Goal: Transaction & Acquisition: Purchase product/service

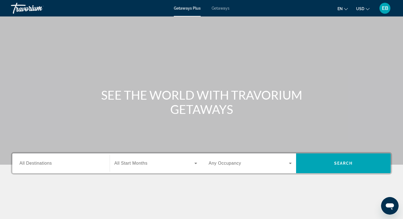
click at [59, 167] on div "Search widget" at bounding box center [60, 164] width 83 height 16
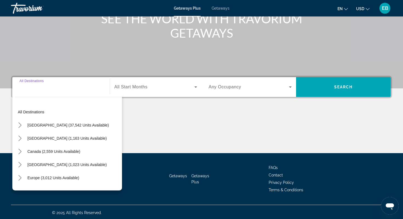
scroll to position [78, 0]
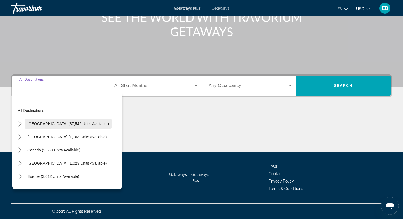
click at [49, 123] on span "United States (37,542 units available)" at bounding box center [68, 124] width 82 height 4
type input "**********"
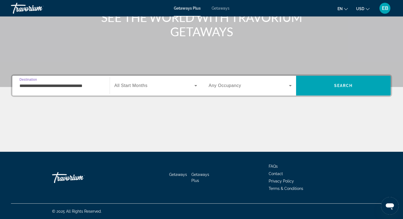
click at [144, 89] on div "Search widget" at bounding box center [155, 85] width 83 height 15
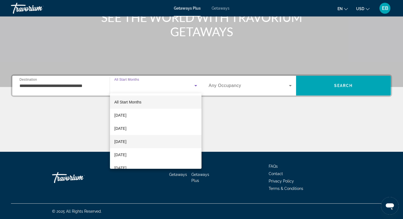
click at [127, 143] on span "December 2025" at bounding box center [120, 141] width 12 height 7
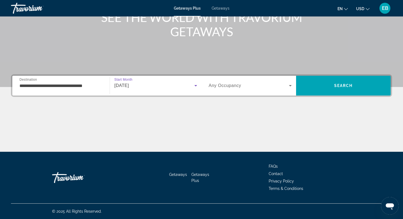
click at [244, 90] on div "Search widget" at bounding box center [250, 85] width 83 height 15
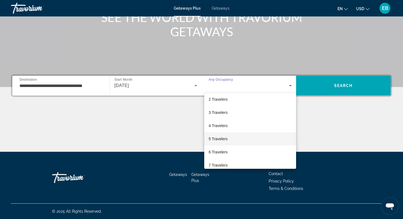
scroll to position [16, 0]
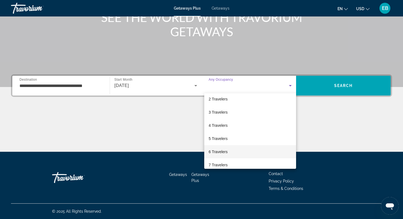
click at [222, 153] on span "6 Travelers" at bounding box center [218, 151] width 19 height 7
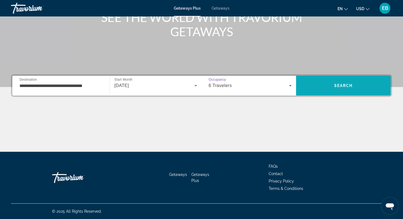
click at [342, 88] on span "Search" at bounding box center [343, 85] width 95 height 13
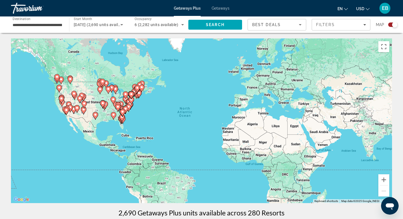
click at [62, 24] on input "**********" at bounding box center [37, 25] width 49 height 7
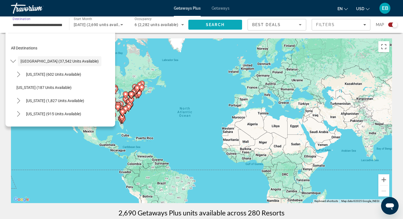
click at [234, 24] on span "Search" at bounding box center [216, 24] width 54 height 13
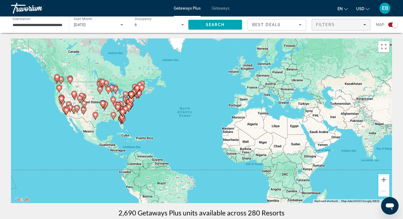
click at [342, 21] on span "Filters" at bounding box center [341, 24] width 58 height 13
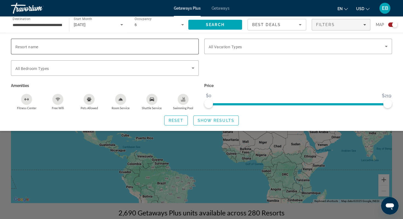
click at [143, 44] on input "Resort name" at bounding box center [104, 46] width 179 height 7
type input "******"
click at [232, 24] on span "Search" at bounding box center [216, 24] width 54 height 13
click at [218, 24] on span "Search" at bounding box center [215, 25] width 19 height 4
click at [216, 122] on span "Show Results" at bounding box center [216, 120] width 37 height 4
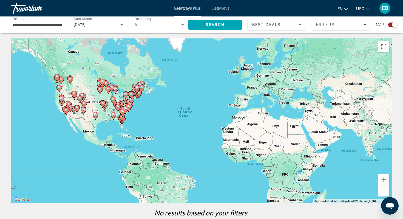
click at [58, 26] on input "**********" at bounding box center [37, 25] width 49 height 7
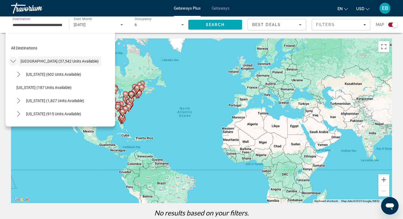
click at [14, 62] on icon "Toggle United States (37,542 units available) submenu" at bounding box center [12, 60] width 5 height 5
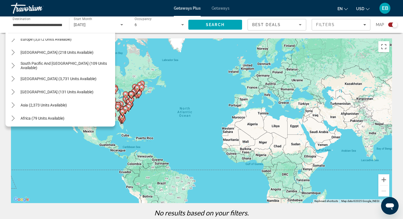
scroll to position [589, 0]
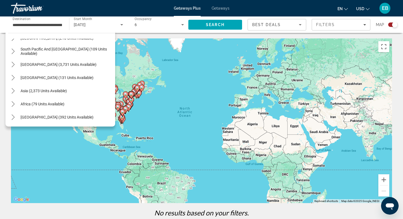
click at [200, 65] on div "To activate drag with keyboard, press Alt + Enter. Once in keyboard drag state,…" at bounding box center [201, 120] width 381 height 165
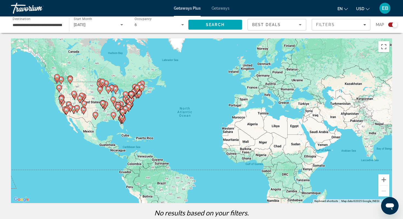
click at [50, 26] on input "**********" at bounding box center [37, 25] width 49 height 7
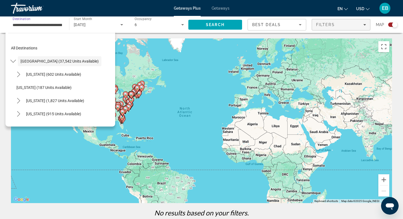
click at [329, 26] on span "Filters" at bounding box center [325, 25] width 19 height 4
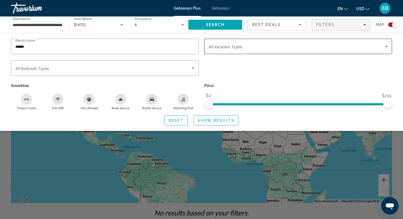
click at [250, 47] on span "Search widget" at bounding box center [297, 46] width 176 height 7
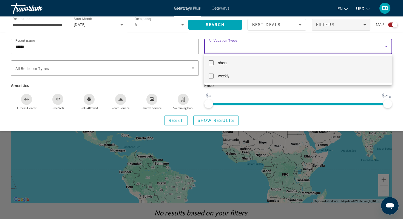
click at [211, 77] on mat-pseudo-checkbox at bounding box center [211, 76] width 5 height 5
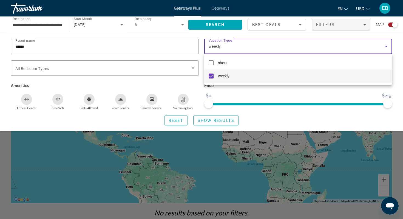
click at [203, 123] on div at bounding box center [201, 109] width 403 height 219
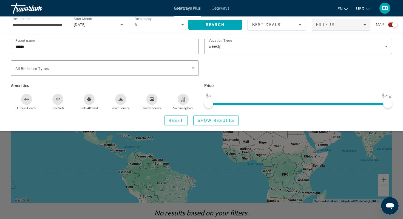
click at [203, 123] on span "Search widget" at bounding box center [216, 120] width 45 height 13
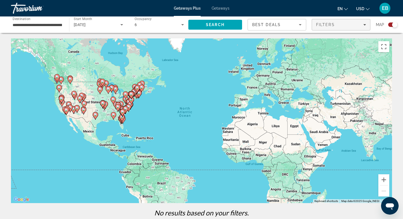
click at [331, 26] on span "Filters" at bounding box center [325, 25] width 19 height 4
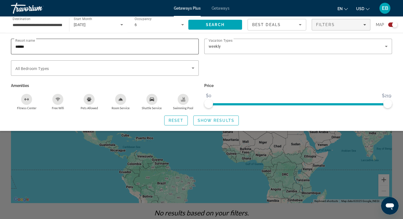
click at [64, 49] on input "******" at bounding box center [104, 46] width 179 height 7
click at [219, 9] on span "Getaways" at bounding box center [221, 8] width 18 height 4
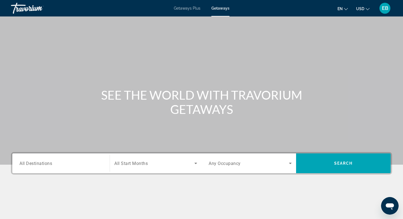
click at [35, 166] on div "Destination All Destinations" at bounding box center [60, 164] width 83 height 16
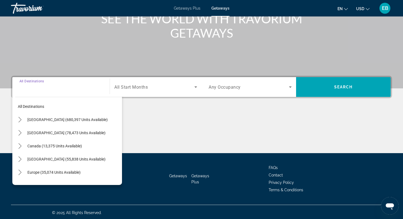
scroll to position [78, 0]
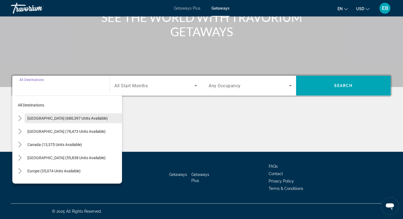
click at [43, 118] on span "United States (680,397 units available)" at bounding box center [67, 118] width 80 height 4
type input "**********"
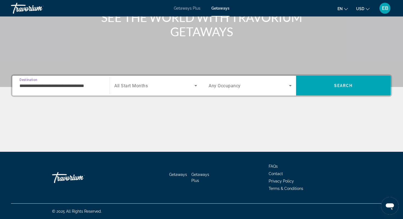
click at [131, 87] on span "All Start Months" at bounding box center [130, 85] width 33 height 5
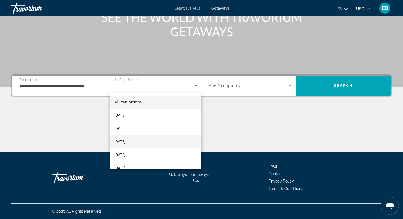
click at [126, 143] on span "December 2025" at bounding box center [119, 141] width 11 height 7
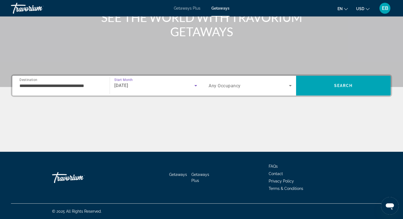
click at [247, 88] on span "Search widget" at bounding box center [249, 85] width 80 height 7
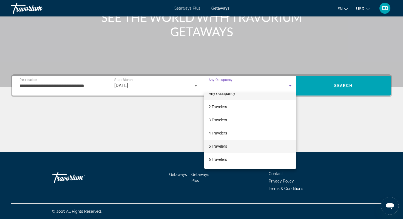
scroll to position [9, 0]
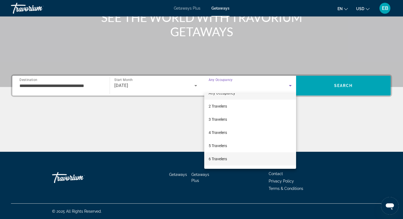
click at [225, 159] on span "6 Travelers" at bounding box center [218, 159] width 18 height 7
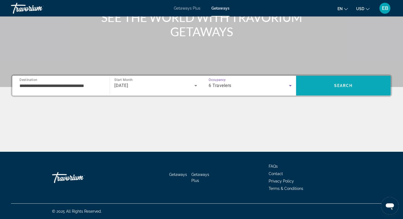
click at [350, 83] on span "Search" at bounding box center [344, 85] width 19 height 4
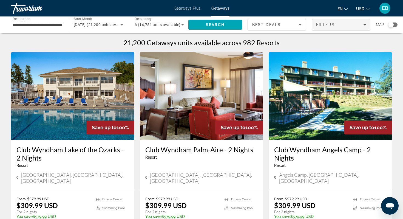
click at [328, 24] on span "Filters" at bounding box center [325, 25] width 19 height 4
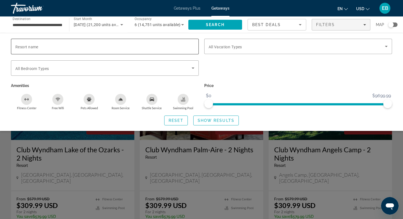
click at [144, 41] on div "Search widget" at bounding box center [104, 47] width 179 height 16
type input "******"
click at [206, 120] on span "Show Results" at bounding box center [216, 120] width 37 height 4
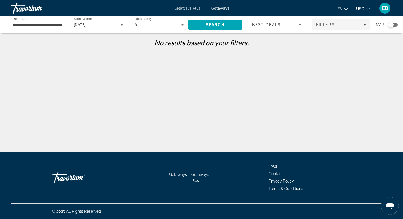
click at [333, 26] on span "Filters" at bounding box center [325, 25] width 19 height 4
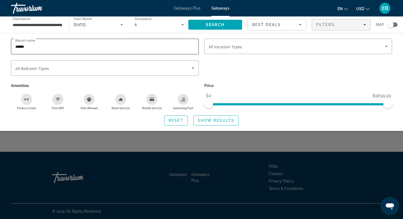
click at [48, 47] on input "******" at bounding box center [104, 46] width 179 height 7
type input "*"
click at [220, 27] on span "Search" at bounding box center [215, 25] width 19 height 4
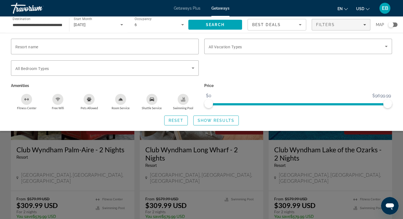
click at [91, 166] on div "Search widget" at bounding box center [201, 150] width 403 height 137
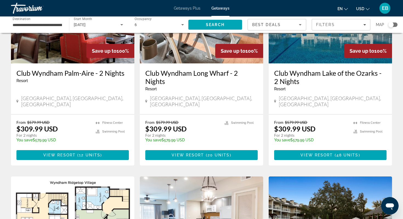
scroll to position [78, 0]
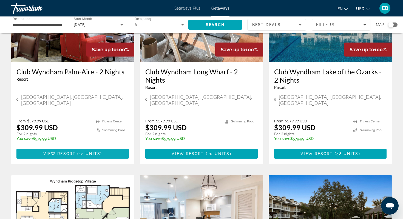
click at [75, 151] on span "View Resort" at bounding box center [59, 153] width 32 height 4
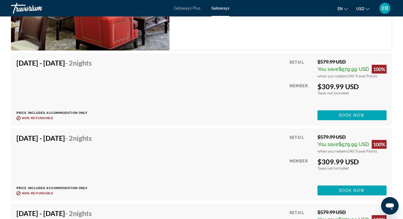
scroll to position [1050, 0]
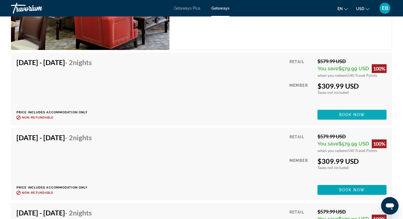
click at [358, 113] on span "Book now" at bounding box center [352, 115] width 26 height 4
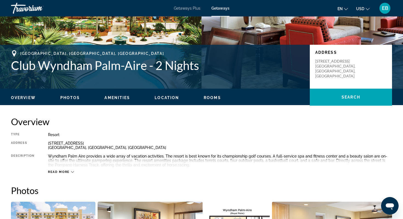
scroll to position [11, 0]
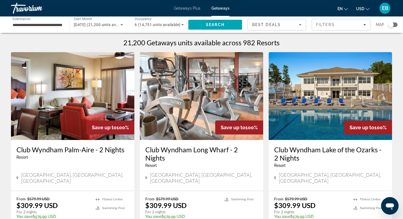
click at [45, 26] on input "**********" at bounding box center [37, 25] width 49 height 7
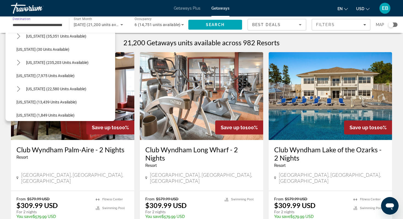
scroll to position [71, 0]
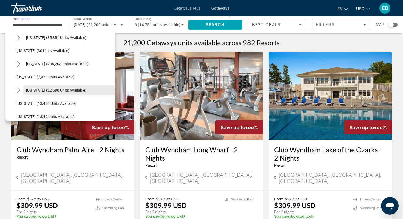
click at [61, 89] on span "Hawaii (22,580 units available)" at bounding box center [56, 90] width 60 height 4
type input "**********"
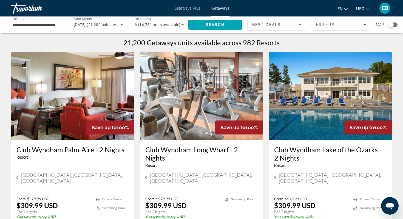
click at [274, 26] on span "Best Deals" at bounding box center [266, 25] width 29 height 4
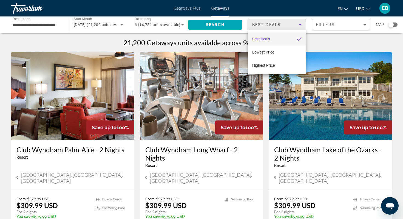
click at [274, 26] on div at bounding box center [201, 109] width 403 height 219
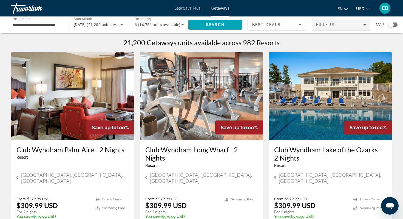
click at [323, 27] on span "Filters" at bounding box center [325, 25] width 19 height 4
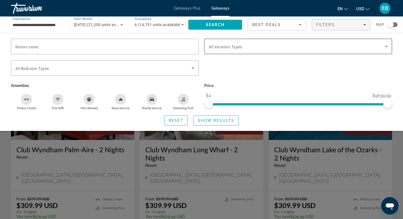
click at [252, 50] on div "Search widget" at bounding box center [298, 46] width 179 height 15
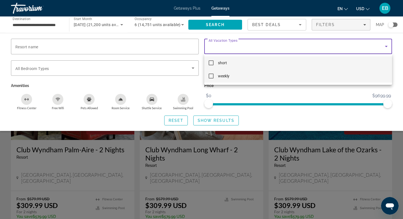
click at [213, 77] on mat-pseudo-checkbox at bounding box center [211, 76] width 5 height 5
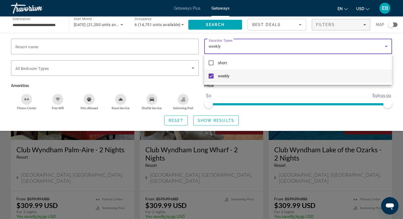
click at [216, 123] on div at bounding box center [201, 109] width 403 height 219
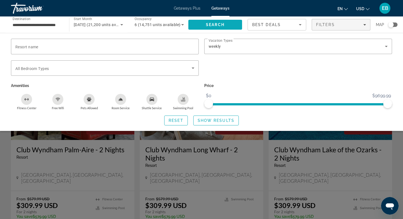
click at [224, 24] on span "Search" at bounding box center [215, 25] width 19 height 4
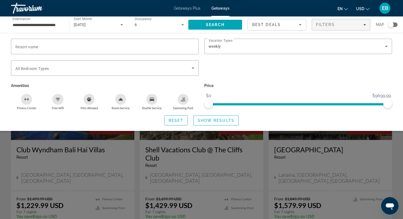
click at [215, 159] on div "Search widget" at bounding box center [201, 150] width 403 height 137
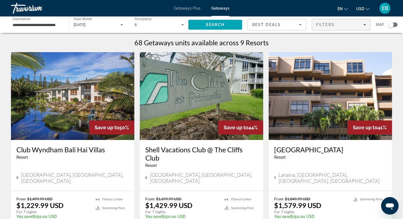
click at [328, 25] on span "Filters" at bounding box center [325, 25] width 19 height 4
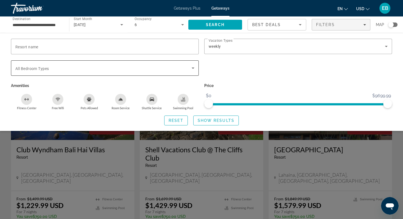
click at [179, 68] on span "Search widget" at bounding box center [103, 68] width 176 height 7
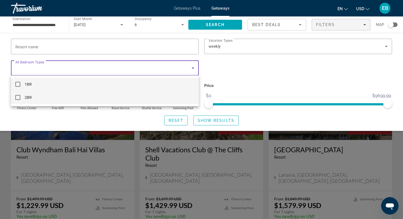
click at [18, 98] on mat-pseudo-checkbox at bounding box center [17, 97] width 5 height 5
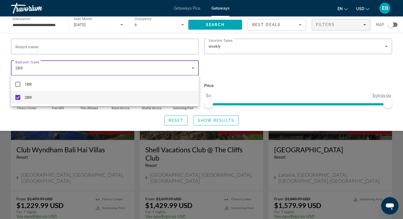
click at [205, 122] on div at bounding box center [201, 109] width 403 height 219
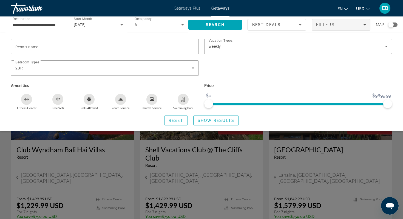
click at [205, 122] on span "Show Results" at bounding box center [216, 120] width 37 height 4
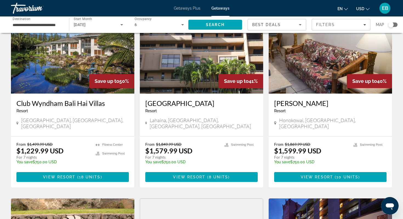
scroll to position [47, 0]
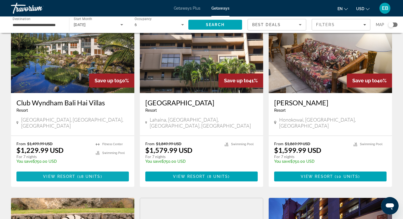
click at [85, 174] on span "18 units" at bounding box center [90, 176] width 22 height 4
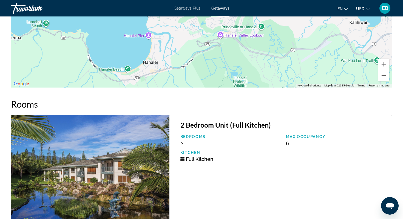
scroll to position [1042, 0]
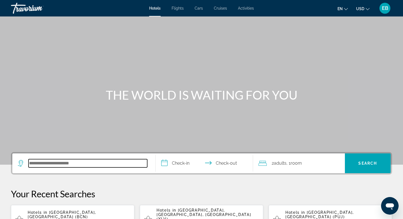
click at [49, 161] on input "Search hotel destination" at bounding box center [88, 163] width 119 height 8
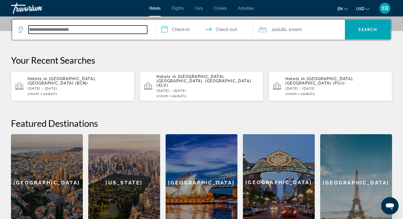
scroll to position [134, 0]
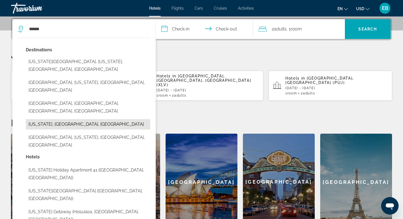
click at [66, 119] on button "[US_STATE], [GEOGRAPHIC_DATA], [GEOGRAPHIC_DATA]" at bounding box center [88, 124] width 125 height 10
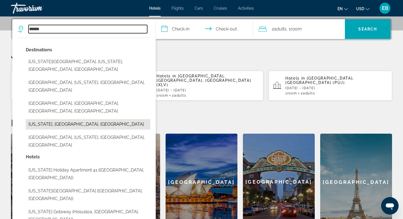
type input "**********"
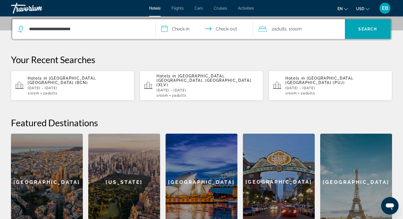
click at [183, 29] on input "**********" at bounding box center [206, 29] width 100 height 21
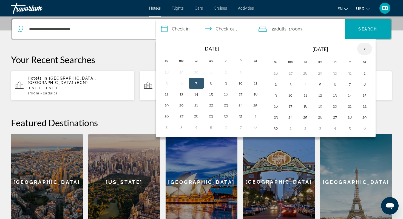
click at [364, 50] on th "Next month" at bounding box center [365, 49] width 15 height 12
click at [336, 108] on button "25" at bounding box center [335, 106] width 9 height 8
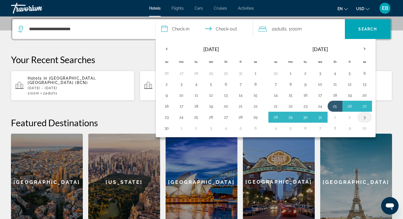
click at [364, 117] on button "3" at bounding box center [365, 117] width 9 height 8
type input "**********"
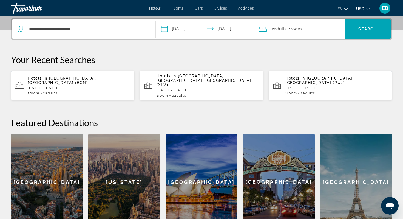
click at [332, 28] on div "2 Adult Adults , 1 Room rooms" at bounding box center [302, 29] width 86 height 8
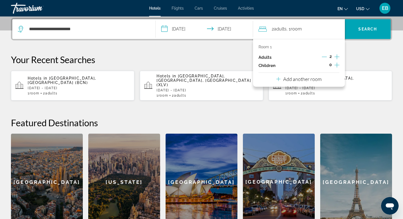
click at [335, 63] on icon "Increment children" at bounding box center [337, 65] width 5 height 7
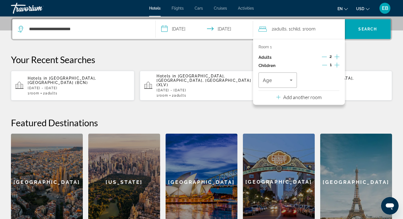
click at [336, 66] on icon "Increment children" at bounding box center [337, 65] width 5 height 7
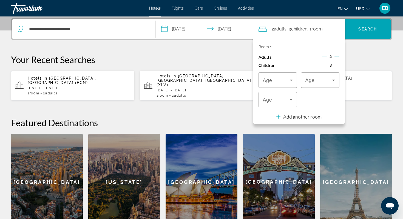
click at [336, 66] on icon "Increment children" at bounding box center [337, 65] width 5 height 7
click at [292, 79] on icon "Travelers: 2 adults, 4 children" at bounding box center [291, 80] width 7 height 7
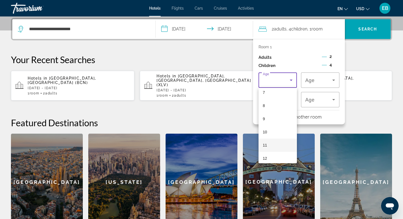
scroll to position [96, 0]
click at [275, 106] on mat-option "8" at bounding box center [278, 105] width 38 height 13
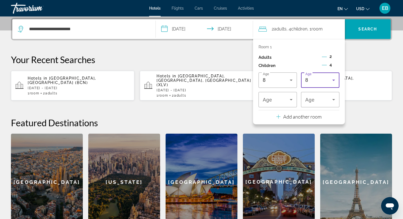
click at [315, 82] on div "8" at bounding box center [319, 80] width 27 height 7
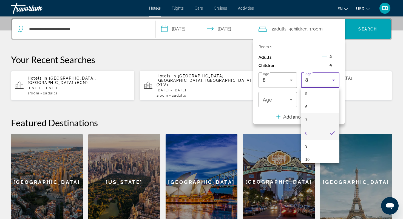
scroll to position [71, 0]
click at [310, 156] on mat-option "10" at bounding box center [320, 157] width 38 height 13
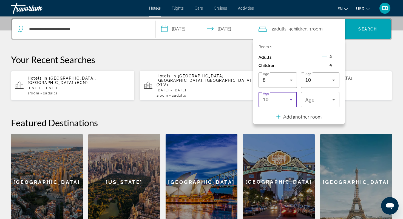
click at [293, 100] on icon "Travelers: 2 adults, 4 children" at bounding box center [291, 99] width 7 height 7
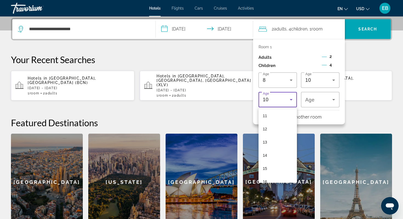
scroll to position [166, 0]
click at [273, 147] on mat-option "15" at bounding box center [278, 147] width 38 height 13
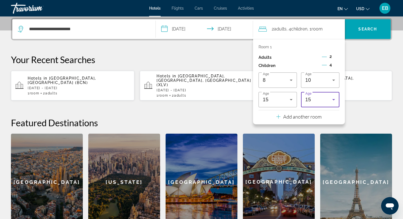
click at [317, 102] on div "15" at bounding box center [319, 99] width 27 height 7
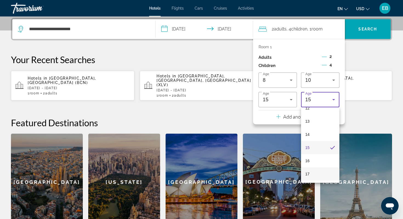
click at [311, 175] on mat-option "17" at bounding box center [320, 173] width 38 height 13
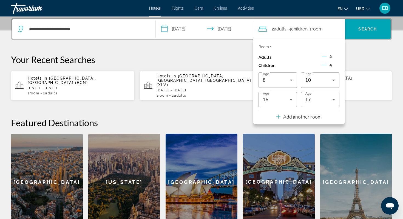
click at [361, 117] on h2 "Featured Destinations" at bounding box center [201, 122] width 381 height 11
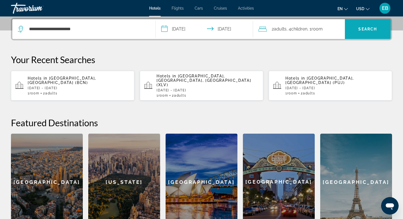
click at [372, 32] on span "Search" at bounding box center [368, 29] width 46 height 13
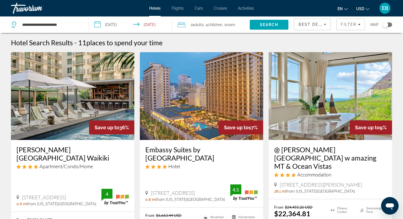
click at [367, 9] on icon "Change currency" at bounding box center [368, 9] width 4 height 2
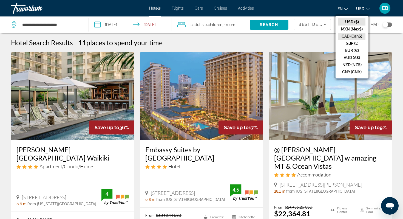
click at [362, 36] on button "CAD (Can$)" at bounding box center [352, 36] width 27 height 7
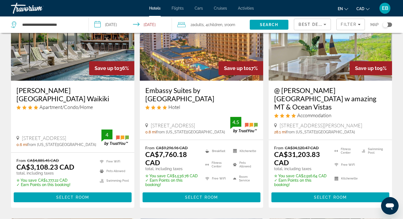
scroll to position [61, 0]
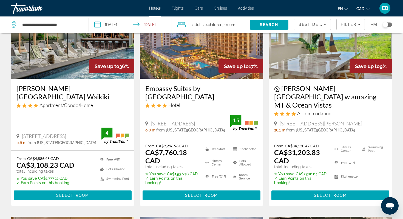
drag, startPoint x: 145, startPoint y: 88, endPoint x: 211, endPoint y: 98, distance: 66.6
click at [211, 98] on div "Embassy Suites by [GEOGRAPHIC_DATA] Hotel [STREET_ADDRESS] 0.8 mi from [US_STAT…" at bounding box center [201, 108] width 123 height 59
copy h3 "Embassy Suites by [GEOGRAPHIC_DATA]"
click at [193, 193] on span "Select Room" at bounding box center [201, 195] width 33 height 4
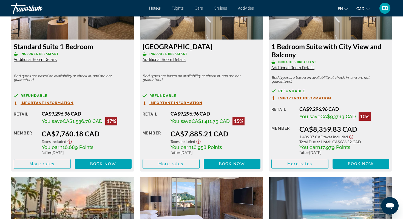
scroll to position [807, 0]
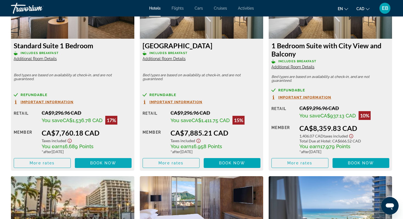
click at [98, 164] on span "Book now" at bounding box center [103, 163] width 26 height 4
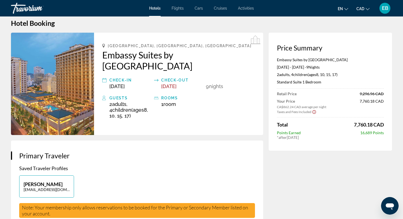
scroll to position [12, 0]
